Goal: Task Accomplishment & Management: Manage account settings

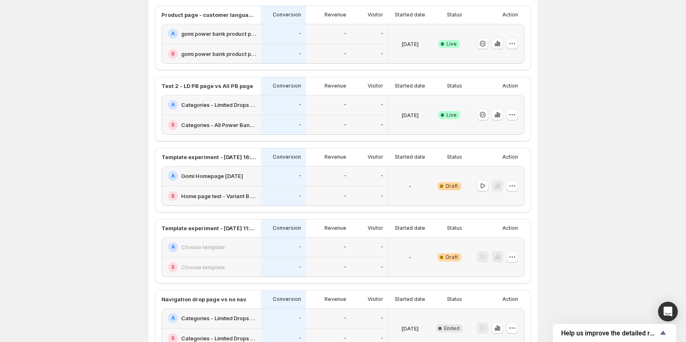
scroll to position [41, 0]
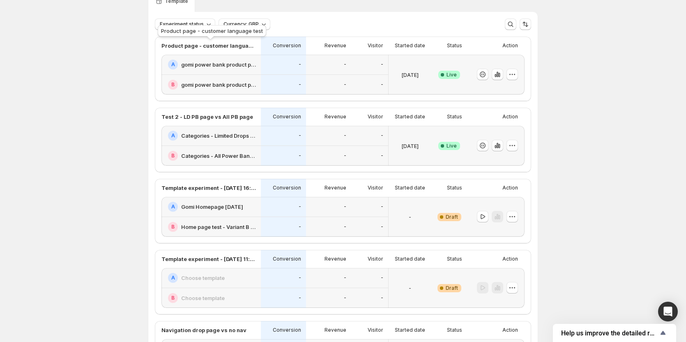
click at [227, 46] on p "Product page - customer language test" at bounding box center [209, 46] width 95 height 8
click at [399, 65] on div "[DATE]" at bounding box center [410, 75] width 36 height 30
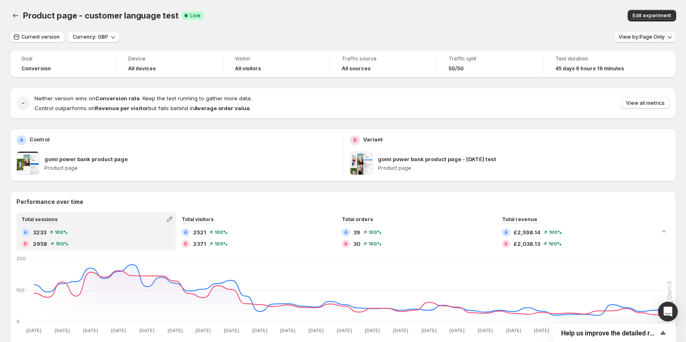
click at [662, 39] on span "View by: Page Only" at bounding box center [642, 37] width 46 height 7
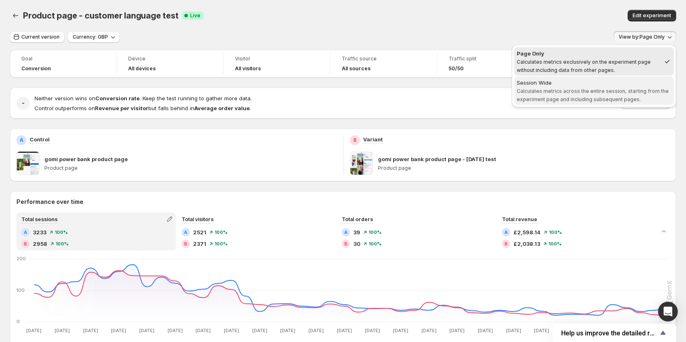
click at [619, 96] on span "Session Wide Calculates metrics across the entire session, starting from the ex…" at bounding box center [594, 90] width 155 height 24
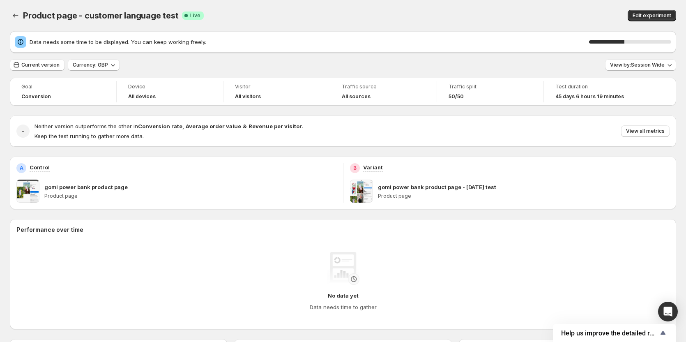
click at [485, 22] on div "Product page - customer language test. This page is ready Product page - custom…" at bounding box center [343, 15] width 667 height 31
click at [17, 16] on icon "Back" at bounding box center [15, 16] width 5 height 4
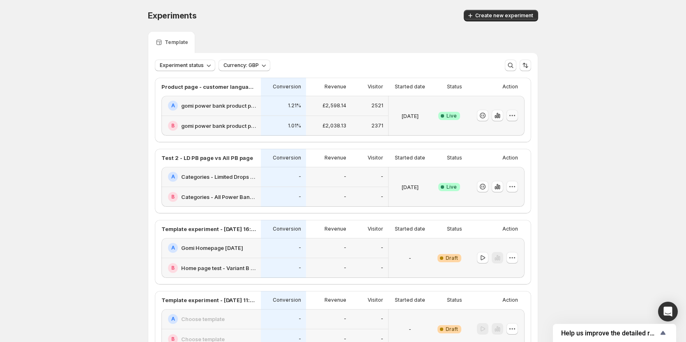
click at [513, 116] on icon "button" at bounding box center [512, 115] width 1 height 1
click at [515, 162] on span "End experiment" at bounding box center [499, 160] width 40 height 7
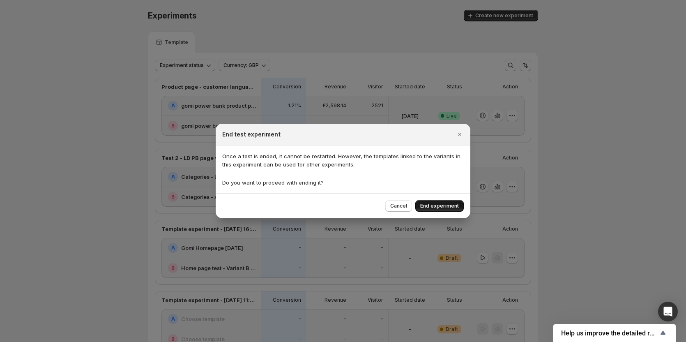
click at [447, 205] on span "End experiment" at bounding box center [439, 206] width 39 height 7
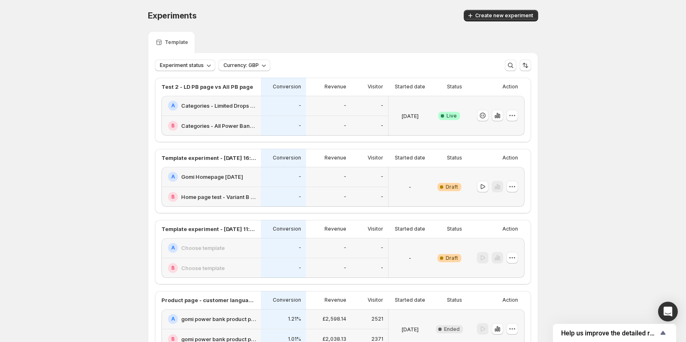
click at [411, 109] on div "[DATE]" at bounding box center [410, 116] width 36 height 30
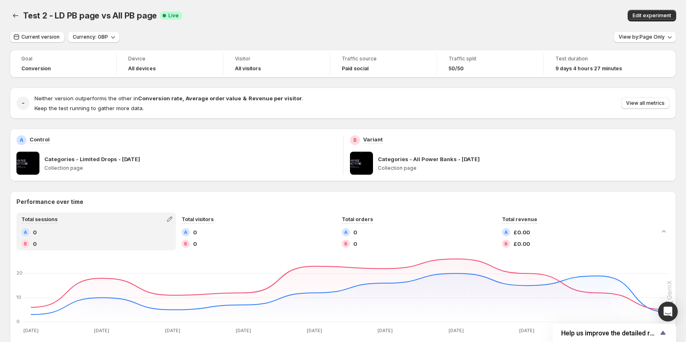
click at [426, 107] on div "Neither version outperforms the other in Conversion rate , Average order value …" at bounding box center [352, 103] width 635 height 18
drag, startPoint x: 531, startPoint y: 23, endPoint x: 551, endPoint y: 17, distance: 20.5
click at [531, 23] on div "Test 2 - LD PB page vs All PB page. This page is ready Test 2 - LD PB page vs A…" at bounding box center [343, 15] width 667 height 31
drag, startPoint x: 660, startPoint y: 38, endPoint x: 659, endPoint y: 42, distance: 4.1
click at [659, 38] on span "View by: Page Only" at bounding box center [642, 37] width 46 height 7
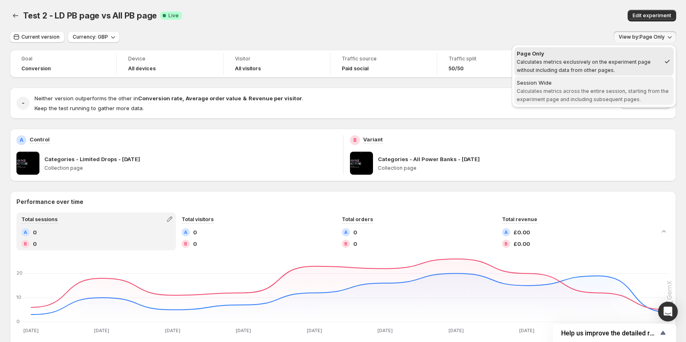
click at [616, 88] on span "Session Wide Calculates metrics across the entire session, starting from the ex…" at bounding box center [594, 90] width 155 height 25
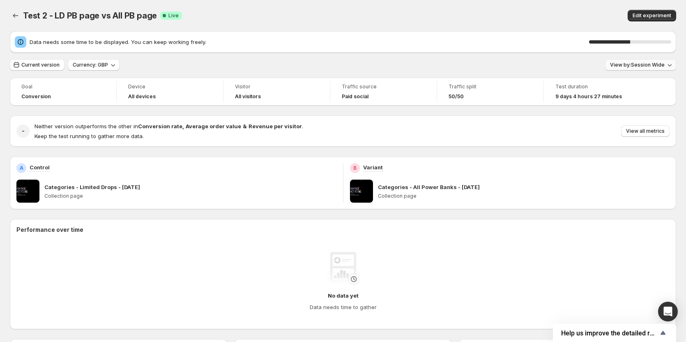
click at [649, 64] on span "View by: Session Wide" at bounding box center [637, 65] width 55 height 7
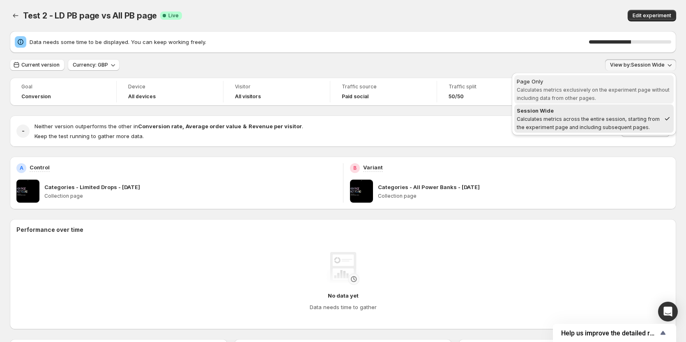
click at [616, 90] on span "Calculates metrics exclusively on the experiment page without including data fr…" at bounding box center [593, 94] width 153 height 14
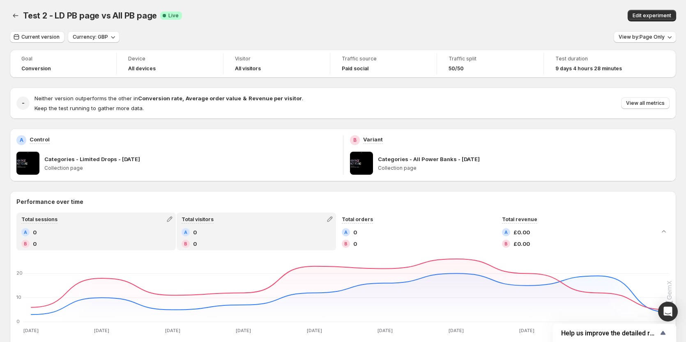
click at [247, 238] on div "A 0 B 0" at bounding box center [257, 238] width 150 height 20
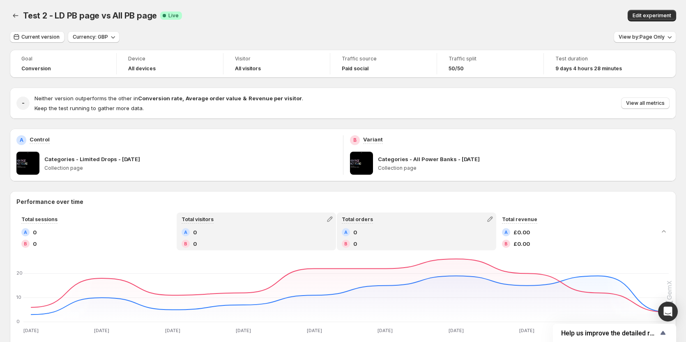
drag, startPoint x: 377, startPoint y: 231, endPoint x: 383, endPoint y: 231, distance: 5.4
click at [378, 231] on div "A 0" at bounding box center [417, 232] width 150 height 8
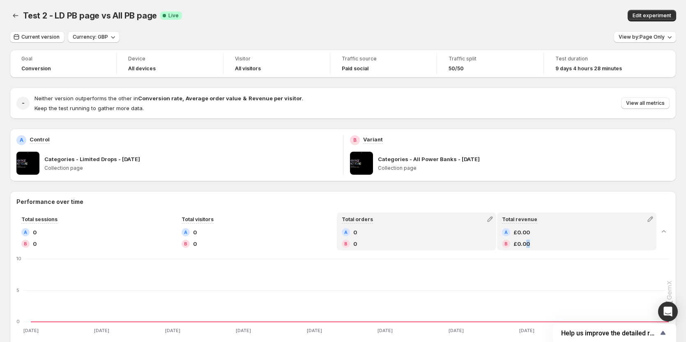
drag, startPoint x: 530, startPoint y: 239, endPoint x: 516, endPoint y: 241, distance: 14.1
click at [531, 240] on div "A £0.00 B £0.00" at bounding box center [577, 238] width 150 height 20
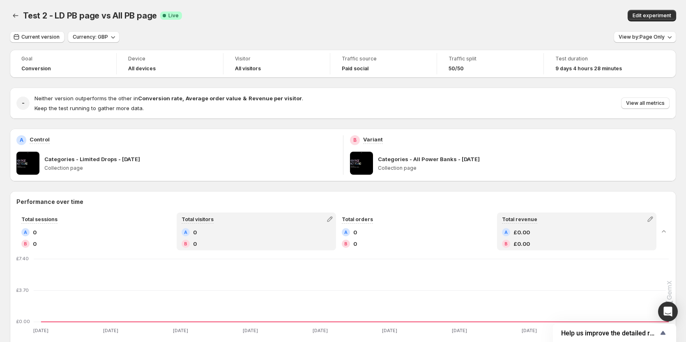
click at [254, 240] on div "B 0" at bounding box center [257, 244] width 150 height 8
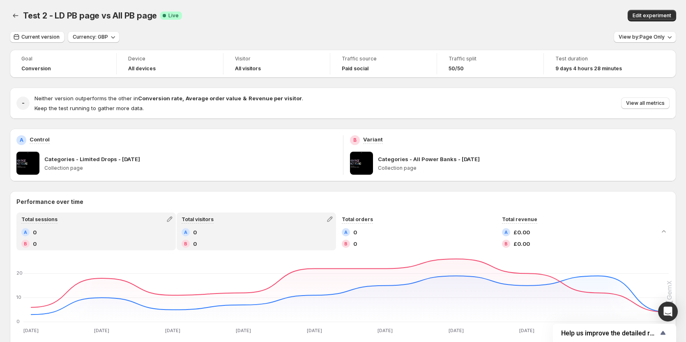
click at [115, 233] on div "A 0" at bounding box center [96, 232] width 150 height 8
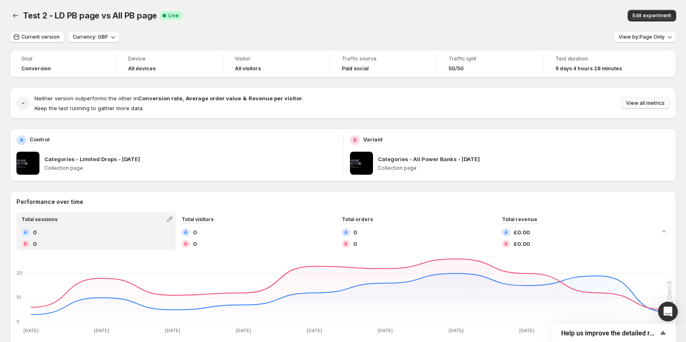
click at [654, 104] on span "View all metrics" at bounding box center [645, 103] width 39 height 7
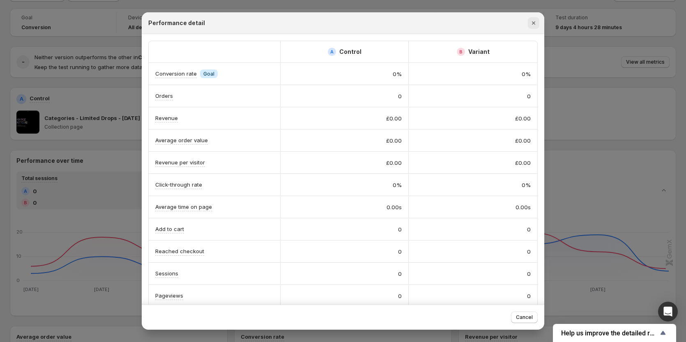
click at [534, 23] on icon "Close" at bounding box center [533, 22] width 3 height 3
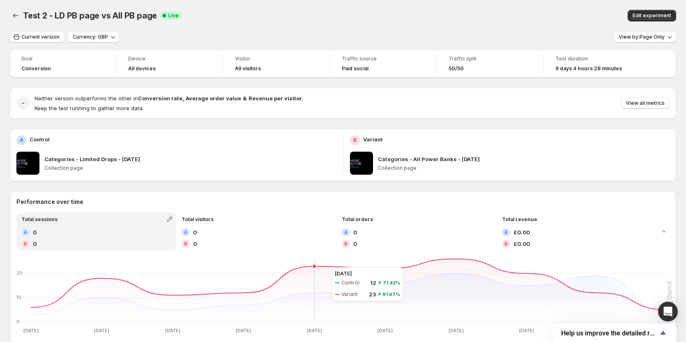
click at [323, 267] on icon at bounding box center [350, 284] width 638 height 51
click at [364, 268] on icon at bounding box center [350, 284] width 638 height 51
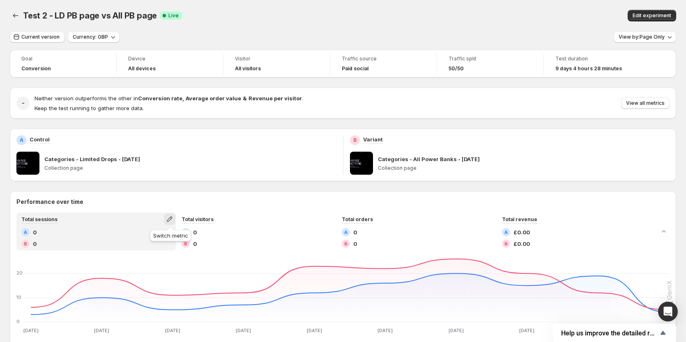
click at [169, 220] on icon "button" at bounding box center [169, 219] width 5 height 5
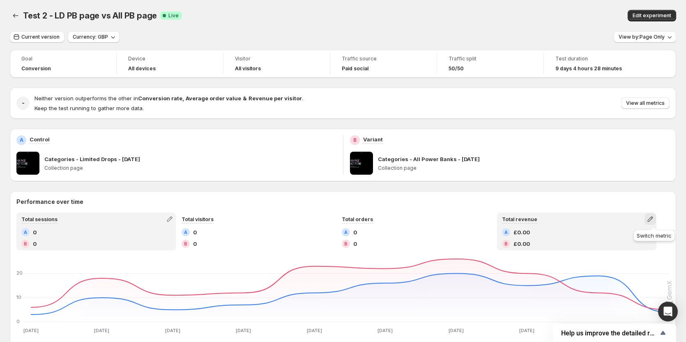
click at [654, 219] on icon "button" at bounding box center [650, 219] width 8 height 8
click at [613, 263] on span "Pageviews" at bounding box center [625, 264] width 113 height 8
click at [653, 216] on icon "button" at bounding box center [650, 219] width 8 height 8
click at [607, 238] on span "Total revenue" at bounding box center [625, 236] width 113 height 8
click at [546, 228] on div "A £0.00" at bounding box center [577, 232] width 150 height 8
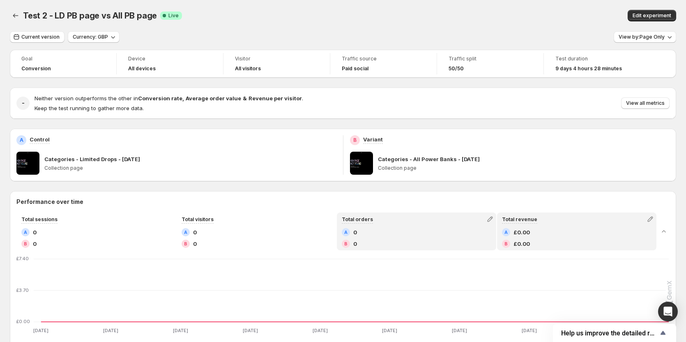
click at [407, 235] on div "A 0" at bounding box center [417, 232] width 150 height 8
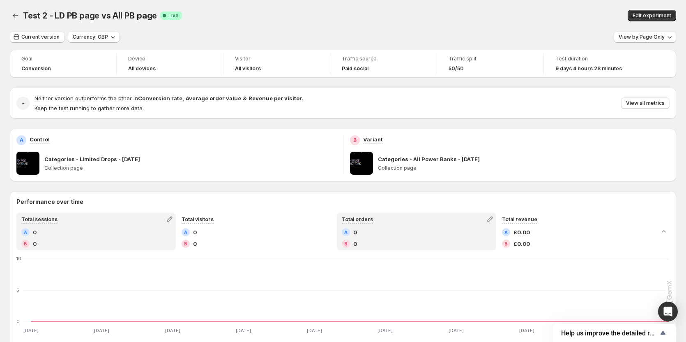
click at [101, 242] on div "B 0" at bounding box center [96, 244] width 150 height 8
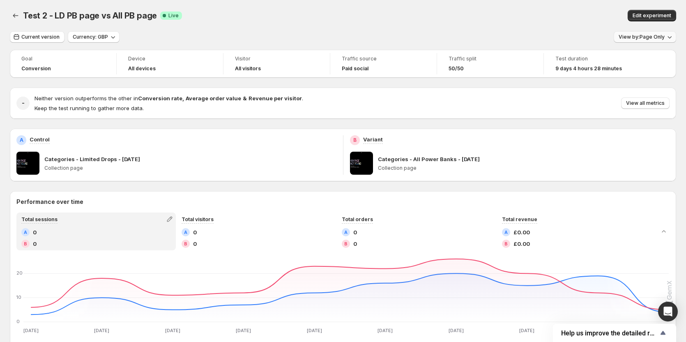
click at [643, 40] on button "View by: Page Only" at bounding box center [645, 37] width 62 height 12
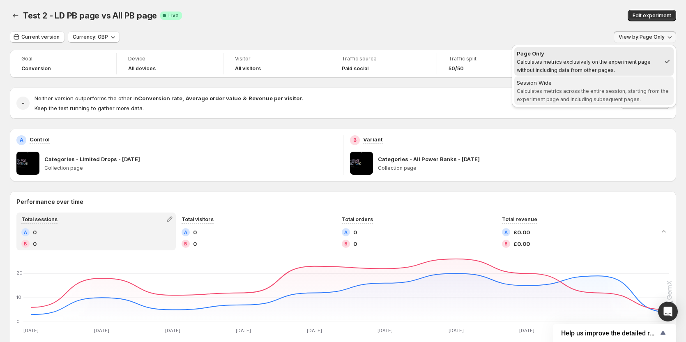
click at [624, 92] on span "Calculates metrics across the entire session, starting from the experiment page…" at bounding box center [593, 95] width 152 height 14
